Goal: Share content

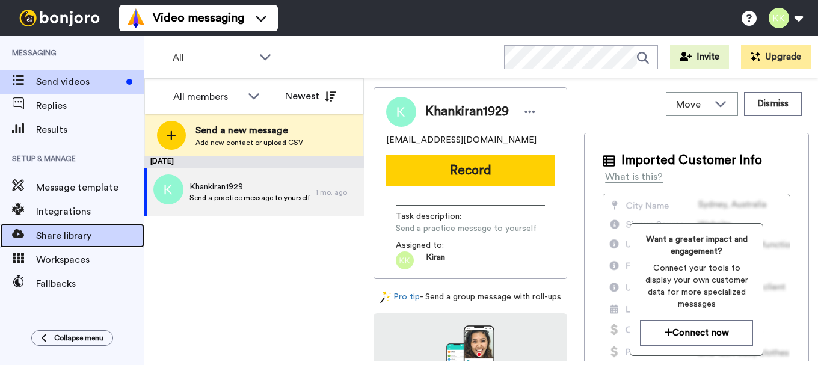
click at [73, 232] on span "Share library" at bounding box center [90, 236] width 108 height 14
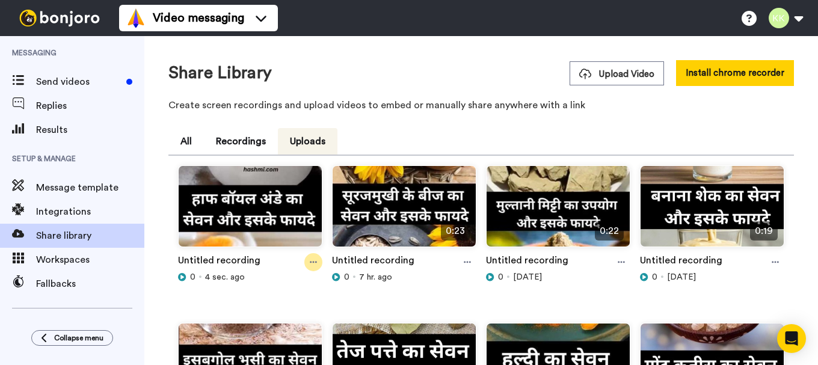
click at [312, 259] on icon at bounding box center [313, 262] width 7 height 8
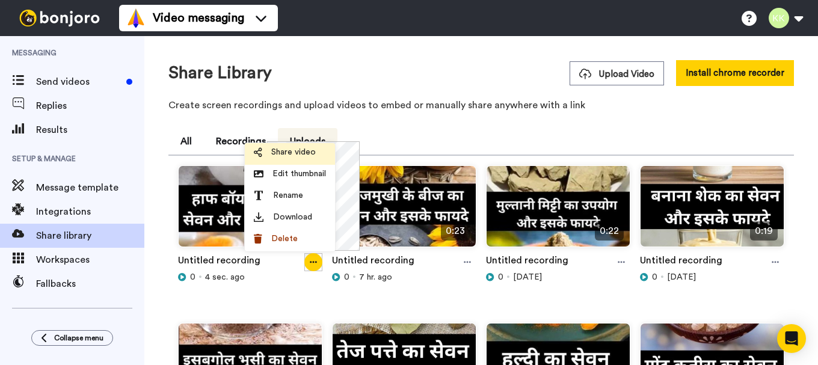
click at [307, 151] on span "Share video" at bounding box center [293, 152] width 45 height 12
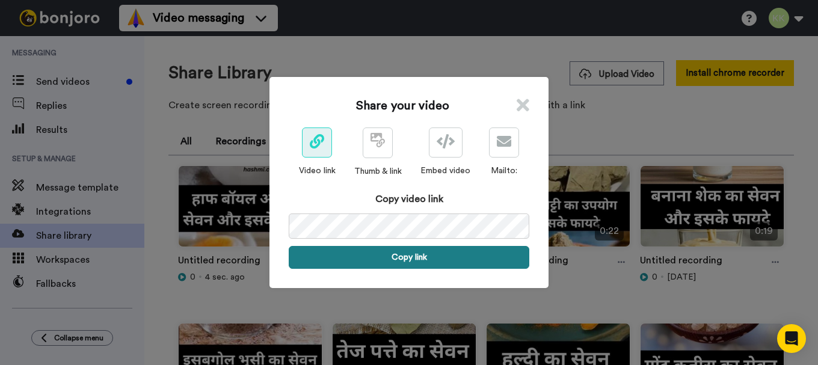
click at [416, 260] on button "Copy link" at bounding box center [409, 257] width 241 height 23
